Goal: Navigation & Orientation: Go to known website

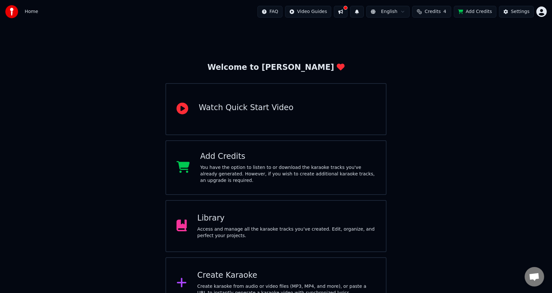
click at [347, 12] on button at bounding box center [341, 12] width 14 height 12
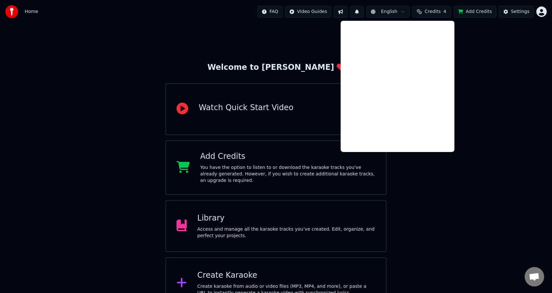
click at [347, 11] on button at bounding box center [341, 12] width 14 height 12
